Goal: Check status

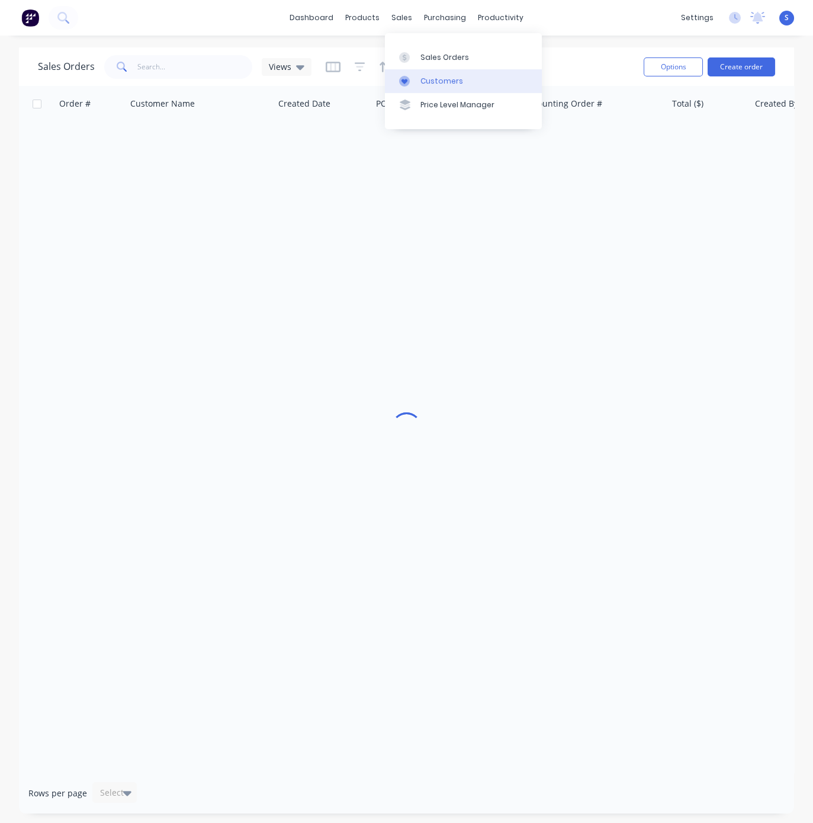
click at [441, 93] on link "Customers" at bounding box center [463, 81] width 157 height 24
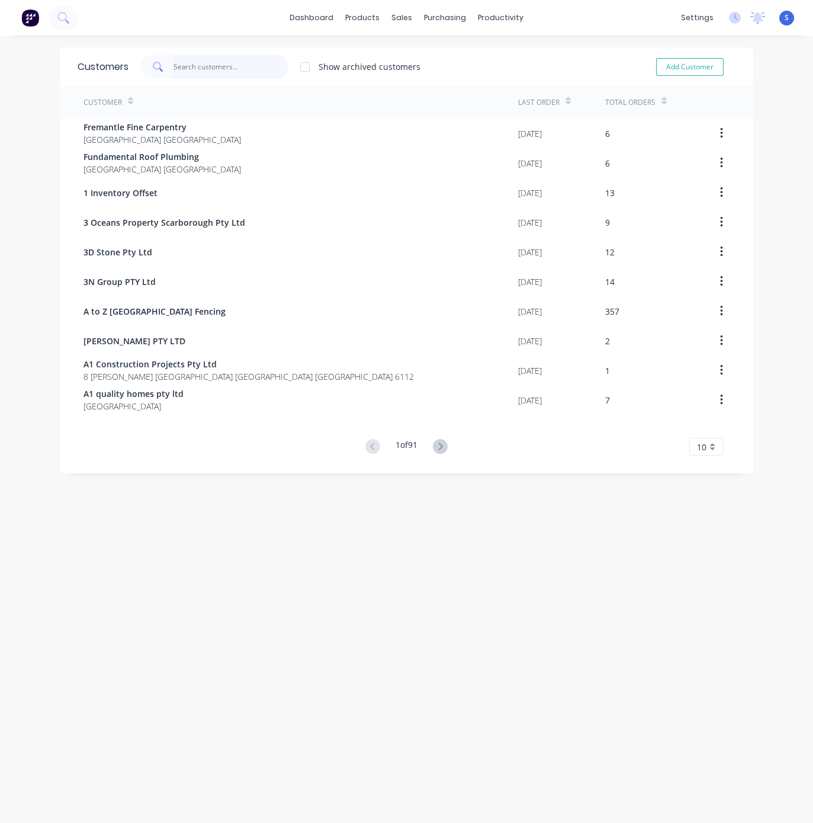
click at [208, 72] on input "text" at bounding box center [232, 67] width 116 height 24
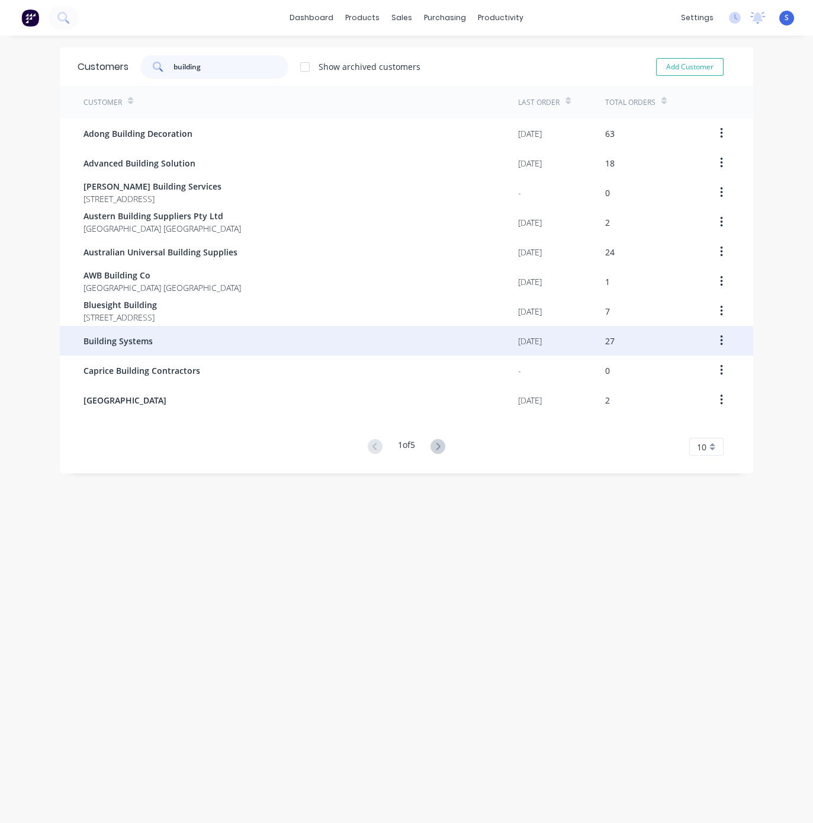
type input "building"
click at [172, 344] on div "Building Systems" at bounding box center [301, 341] width 435 height 30
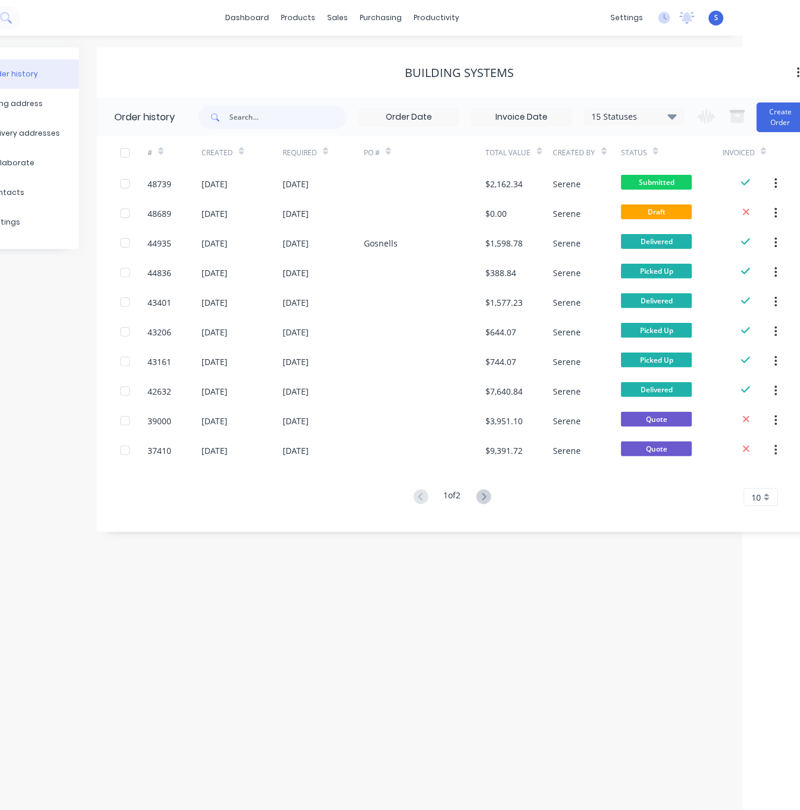
drag, startPoint x: 344, startPoint y: 67, endPoint x: 441, endPoint y: 56, distance: 97.2
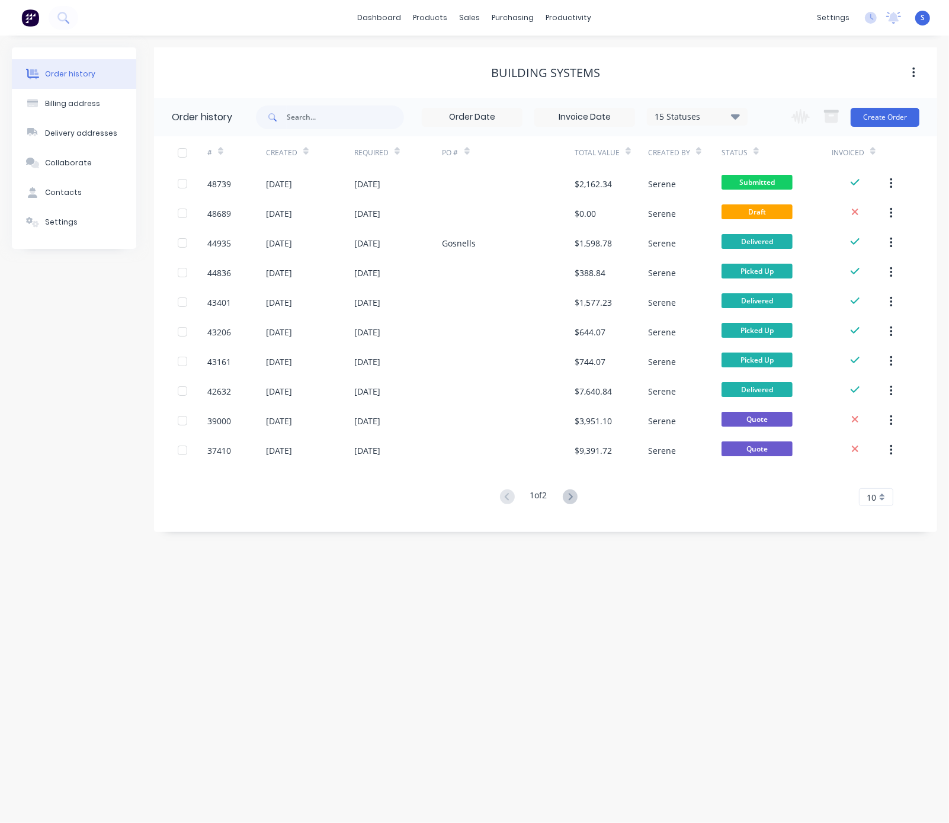
click at [296, 656] on div "Order history Billing address Delivery addresses Collaborate Contacts Settings …" at bounding box center [474, 429] width 949 height 787
click at [457, 627] on div "Order history Billing address Delivery addresses Collaborate Contacts Settings …" at bounding box center [474, 429] width 949 height 787
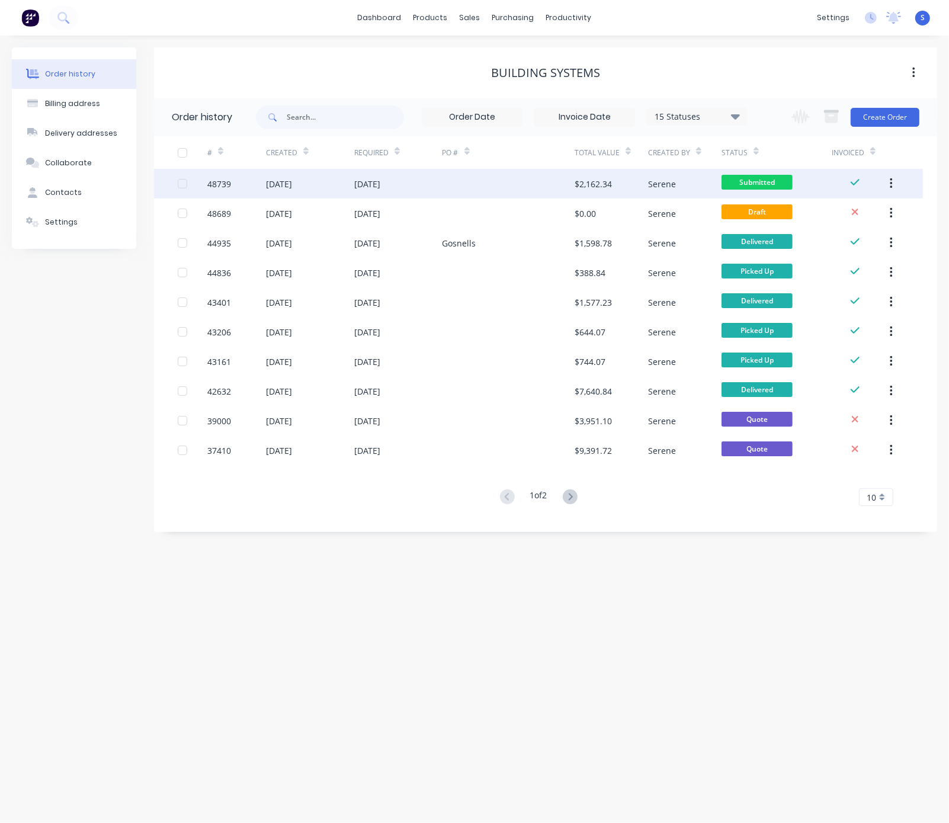
click at [338, 191] on div "[DATE]" at bounding box center [310, 184] width 88 height 30
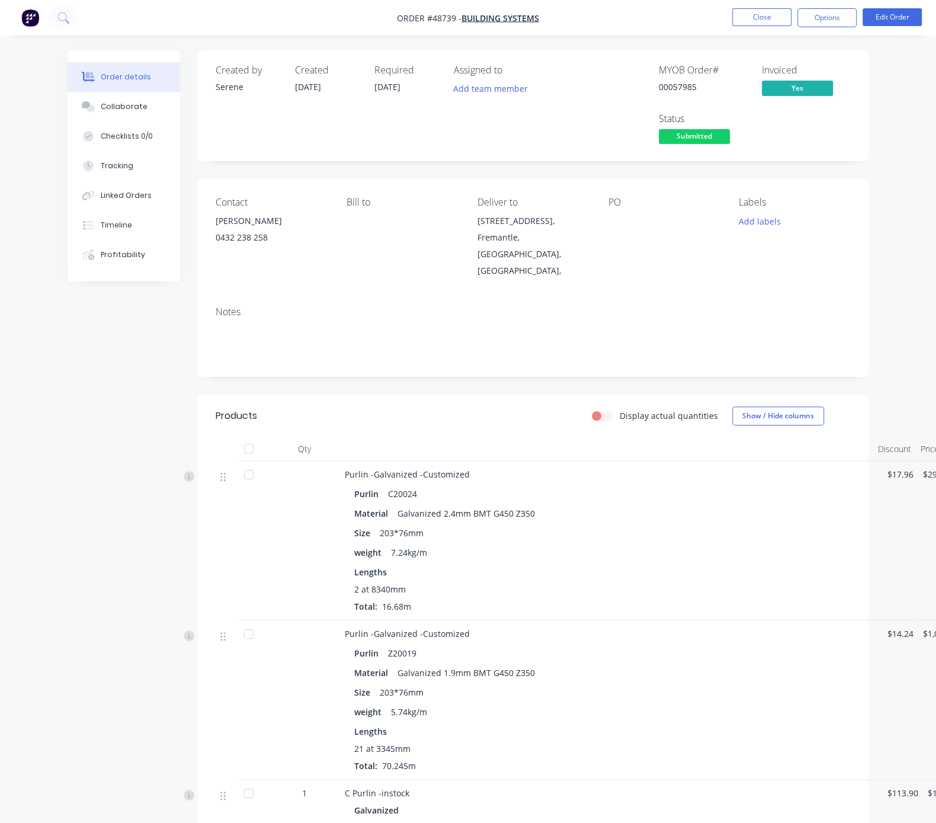
drag, startPoint x: 433, startPoint y: 383, endPoint x: 491, endPoint y: 385, distance: 58.1
click at [520, 406] on div "Display actual quantities Show / Hide columns" at bounding box center [601, 415] width 500 height 19
click at [752, 17] on button "Close" at bounding box center [761, 17] width 59 height 18
